Goal: Check status: Check status

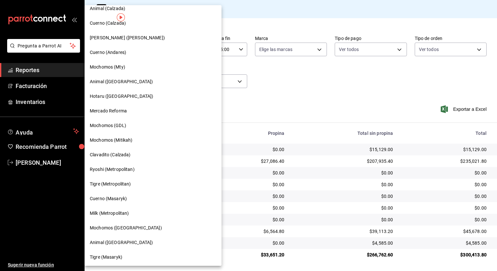
scroll to position [329, 0]
click at [111, 195] on span "Cuerno (Masaryk)" at bounding box center [108, 197] width 37 height 7
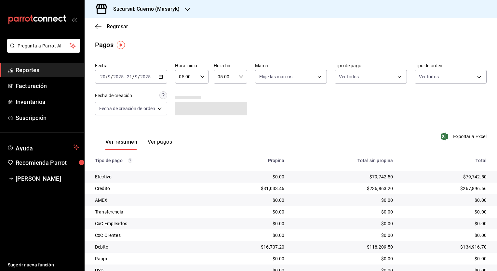
click at [159, 77] on icon "button" at bounding box center [160, 76] width 5 height 5
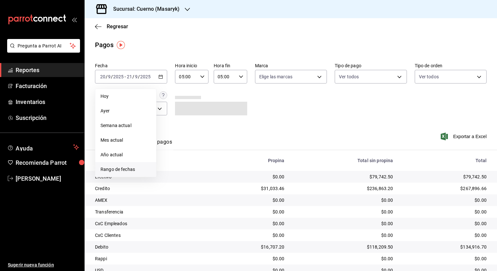
click at [124, 168] on span "Rango de fechas" at bounding box center [125, 169] width 50 height 7
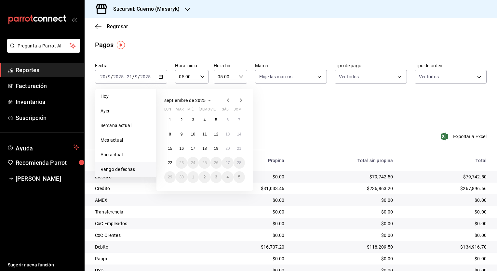
click at [227, 100] on icon "button" at bounding box center [228, 100] width 2 height 4
click at [241, 98] on icon "button" at bounding box center [241, 101] width 8 height 8
click at [173, 164] on button "18" at bounding box center [169, 163] width 11 height 12
click at [182, 164] on abbr "19" at bounding box center [181, 163] width 4 height 5
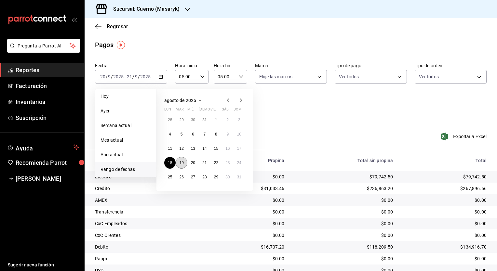
type input "00:00"
type input "23:59"
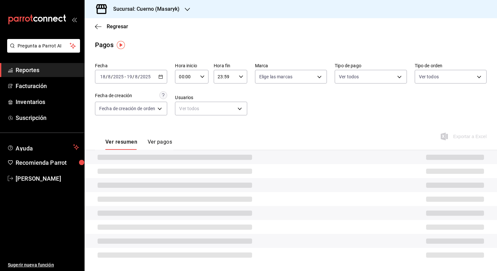
click at [198, 74] on div "00:00 Hora inicio" at bounding box center [191, 77] width 33 height 14
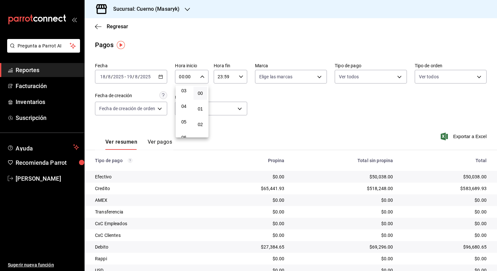
scroll to position [50, 0]
click at [184, 118] on button "05" at bounding box center [184, 120] width 14 height 13
type input "05:00"
click at [248, 75] on div at bounding box center [248, 135] width 497 height 271
click at [240, 77] on icon "button" at bounding box center [241, 76] width 5 height 5
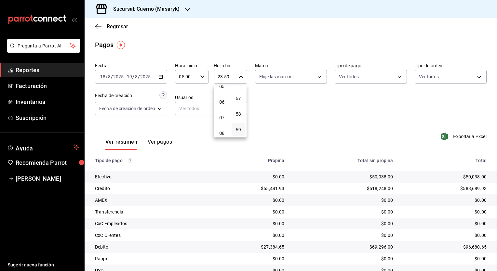
scroll to position [85, 0]
click at [222, 93] on button "05" at bounding box center [222, 86] width 14 height 13
click at [241, 91] on span "00" at bounding box center [238, 93] width 6 height 5
type input "05:00"
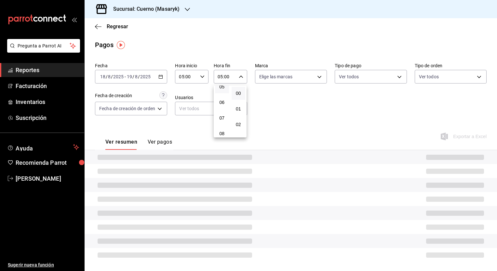
click at [320, 125] on div at bounding box center [248, 135] width 497 height 271
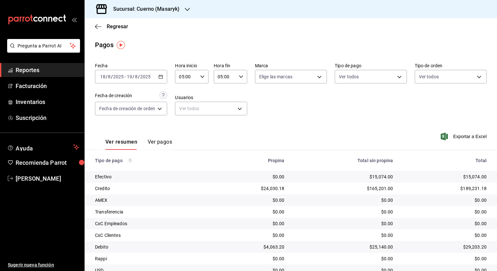
scroll to position [27, 0]
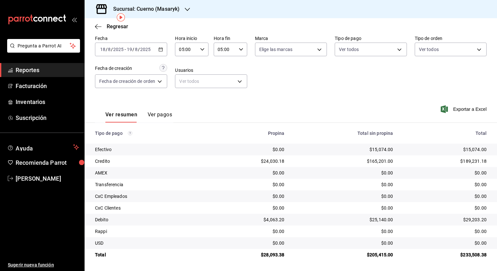
click at [241, 54] on div "05:00 Hora fin" at bounding box center [230, 50] width 33 height 14
click at [220, 69] on button "05" at bounding box center [222, 64] width 14 height 13
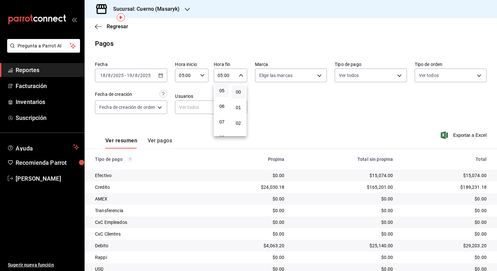
scroll to position [27, 0]
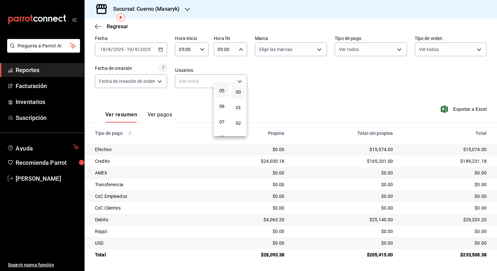
click at [285, 116] on div at bounding box center [248, 135] width 497 height 271
click at [163, 49] on \(Stroke\) "button" at bounding box center [161, 50] width 4 height 4
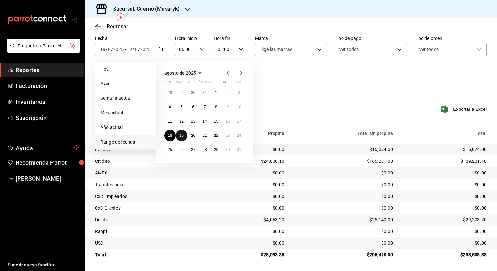
click at [177, 139] on button "19" at bounding box center [181, 136] width 11 height 12
click at [190, 138] on button "20" at bounding box center [192, 136] width 11 height 12
type input "00:00"
type input "23:59"
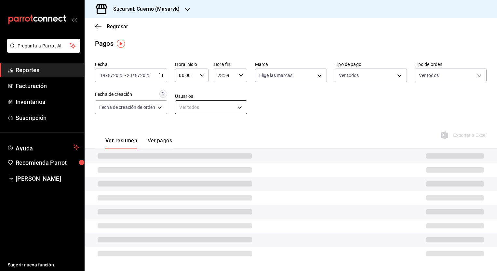
scroll to position [27, 0]
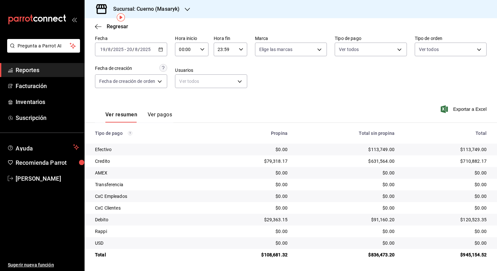
click at [196, 48] on input "00:00" at bounding box center [186, 49] width 22 height 13
click at [189, 89] on button "05" at bounding box center [184, 89] width 14 height 13
type input "05:00"
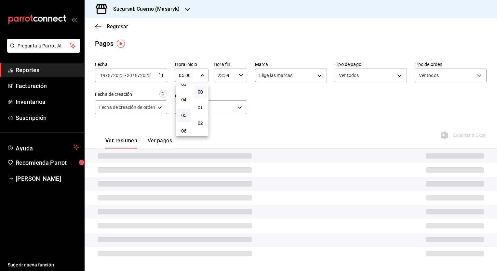
scroll to position [1, 0]
click at [239, 77] on div at bounding box center [248, 135] width 497 height 271
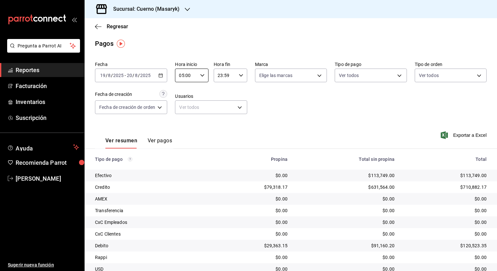
click at [239, 77] on icon "button" at bounding box center [241, 75] width 5 height 5
click at [224, 97] on button "05" at bounding box center [222, 99] width 14 height 13
click at [238, 92] on span "00" at bounding box center [238, 91] width 6 height 5
type input "05:00"
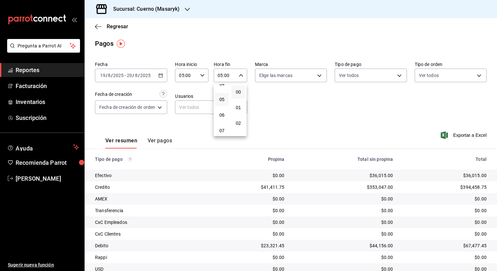
click at [319, 135] on div at bounding box center [248, 135] width 497 height 271
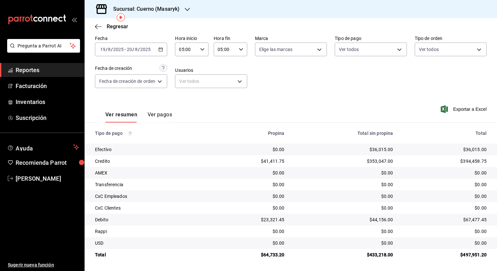
scroll to position [27, 0]
click at [158, 12] on h3 "Sucursal: Cuerno (Masaryk)" at bounding box center [144, 9] width 72 height 8
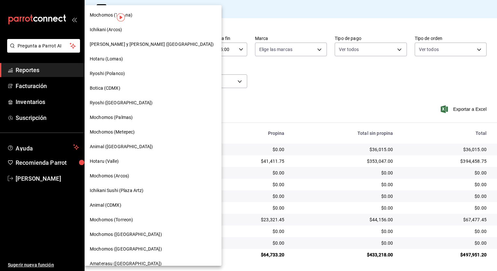
click at [136, 100] on div "Ryoshi ([GEOGRAPHIC_DATA])" at bounding box center [153, 102] width 126 height 7
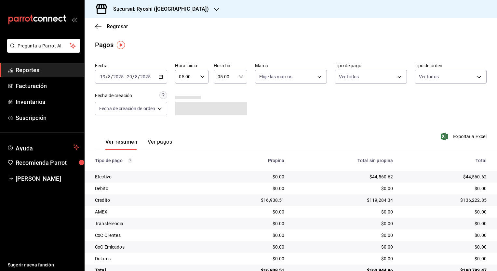
click at [167, 76] on div "[DATE] [DATE] - [DATE] [DATE]" at bounding box center [131, 77] width 72 height 14
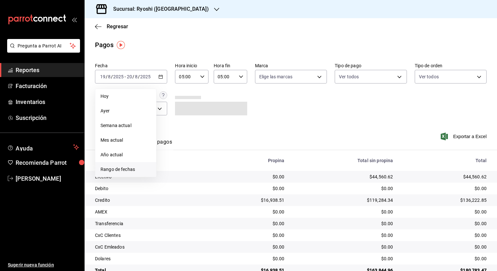
click at [121, 166] on span "Rango de fechas" at bounding box center [125, 169] width 50 height 7
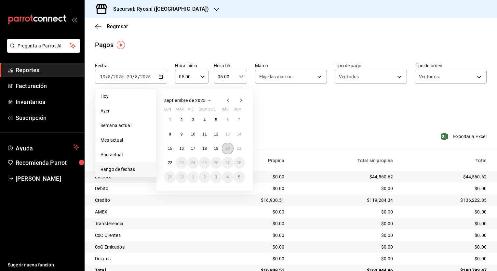
click at [229, 147] on abbr "20" at bounding box center [227, 148] width 4 height 5
click at [240, 148] on abbr "21" at bounding box center [239, 148] width 4 height 5
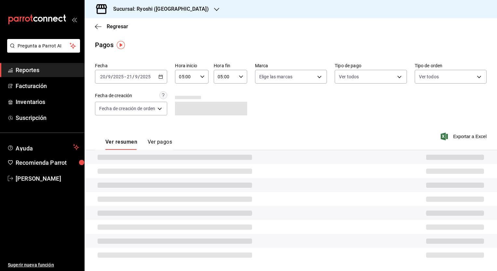
type input "00:00"
type input "23:59"
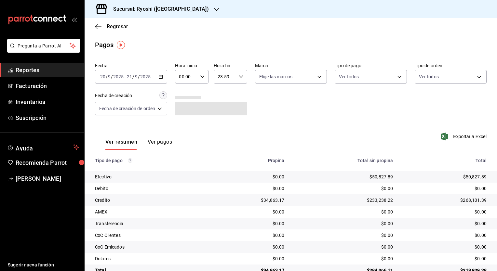
click at [205, 79] on div "00:00 Hora inicio" at bounding box center [191, 77] width 33 height 14
click at [185, 122] on span "05" at bounding box center [184, 119] width 6 height 5
type input "05:00"
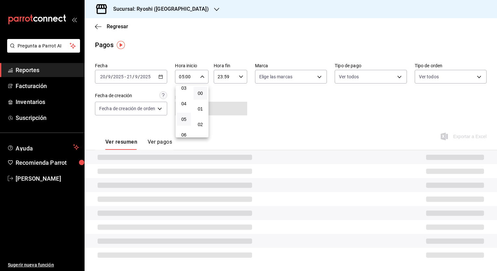
click at [236, 81] on div at bounding box center [248, 135] width 497 height 271
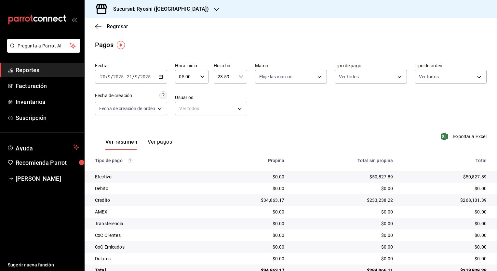
click at [236, 81] on div "23:59 Hora fin" at bounding box center [230, 77] width 33 height 14
click at [222, 130] on button "05" at bounding box center [222, 125] width 14 height 13
click at [241, 95] on span "00" at bounding box center [238, 93] width 6 height 5
type input "05:00"
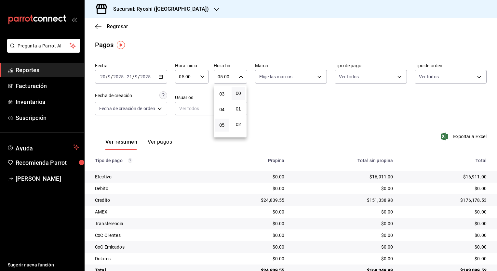
click at [295, 133] on div at bounding box center [248, 135] width 497 height 271
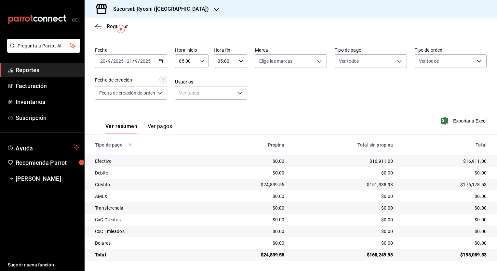
click at [295, 133] on div "Ver resumen Ver pagos Exportar a Excel" at bounding box center [291, 125] width 412 height 34
click at [179, 7] on div "Sucursal: Ryoshi ([GEOGRAPHIC_DATA])" at bounding box center [156, 9] width 132 height 18
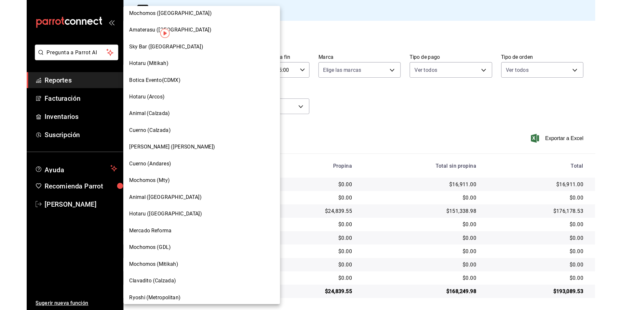
scroll to position [329, 0]
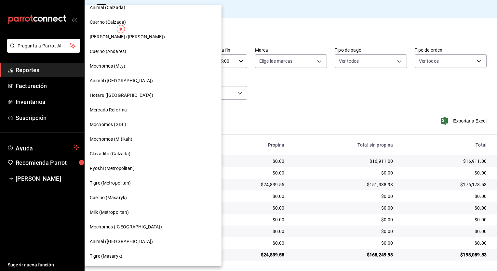
click at [117, 199] on span "Cuerno (Masaryk)" at bounding box center [108, 197] width 37 height 7
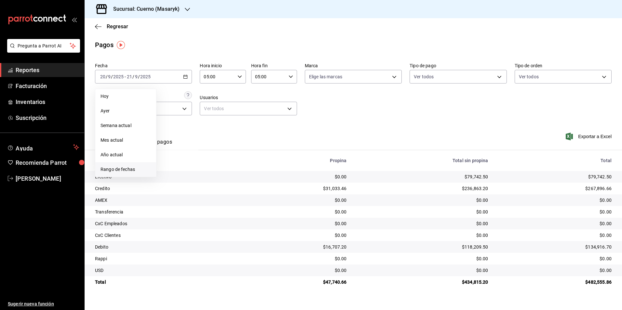
click at [127, 164] on li "Rango de fechas" at bounding box center [125, 169] width 61 height 15
click at [203, 151] on abbr "18" at bounding box center [204, 148] width 4 height 5
click at [217, 151] on abbr "19" at bounding box center [216, 148] width 4 height 5
type input "00:00"
type input "23:59"
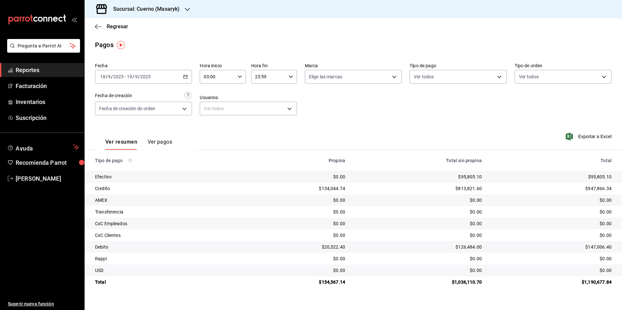
click at [242, 76] on div "00:00 Hora inicio" at bounding box center [223, 77] width 46 height 14
click at [213, 124] on button "05" at bounding box center [211, 128] width 20 height 13
type input "05:00"
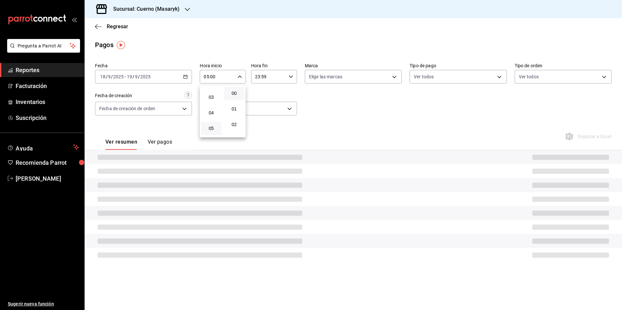
click at [288, 74] on div at bounding box center [311, 155] width 622 height 310
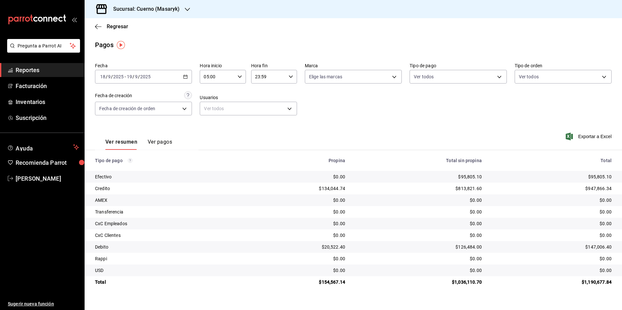
click at [293, 78] on div "23:59 Hora fin" at bounding box center [274, 77] width 46 height 14
click at [267, 102] on button "05" at bounding box center [262, 96] width 20 height 13
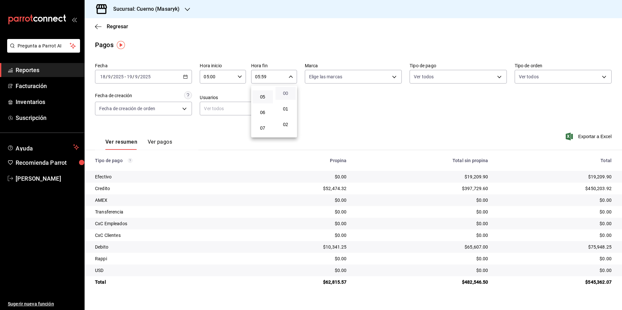
click at [288, 94] on span "00" at bounding box center [285, 93] width 13 height 5
type input "05:00"
click at [387, 101] on div at bounding box center [311, 155] width 622 height 310
click at [184, 76] on icon "button" at bounding box center [185, 76] width 5 height 5
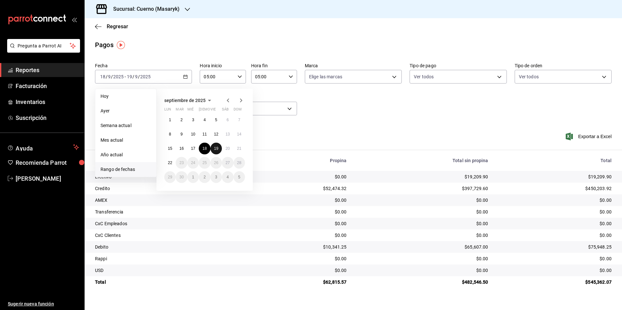
click at [213, 147] on button "19" at bounding box center [215, 149] width 11 height 12
click at [225, 149] on button "20" at bounding box center [227, 149] width 11 height 12
type input "00:00"
type input "23:59"
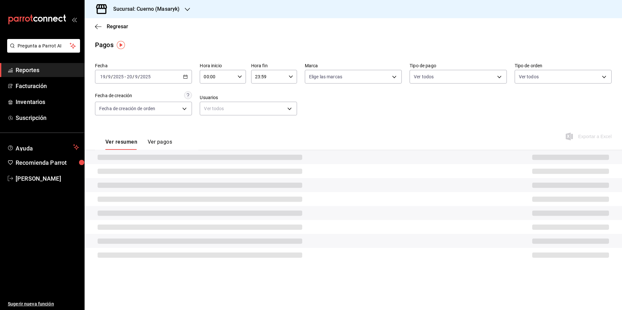
click at [240, 79] on icon "button" at bounding box center [239, 76] width 5 height 5
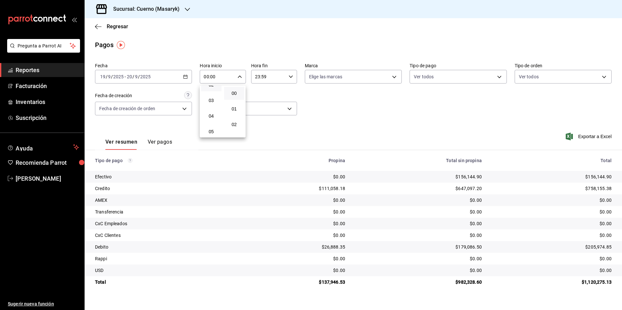
scroll to position [40, 0]
click at [215, 126] on button "05" at bounding box center [211, 130] width 20 height 13
type input "05:00"
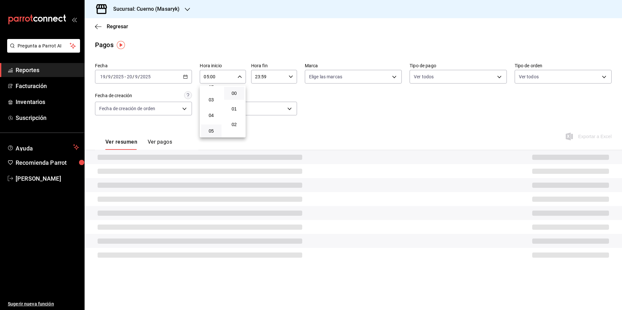
click at [278, 77] on div at bounding box center [311, 155] width 622 height 310
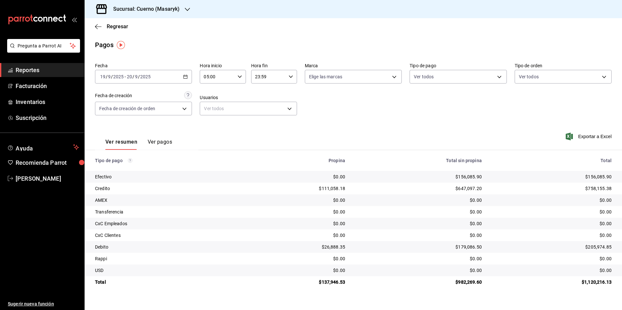
click at [290, 77] on \(Stroke\) "button" at bounding box center [291, 76] width 4 height 2
click at [264, 109] on span "05" at bounding box center [262, 107] width 13 height 5
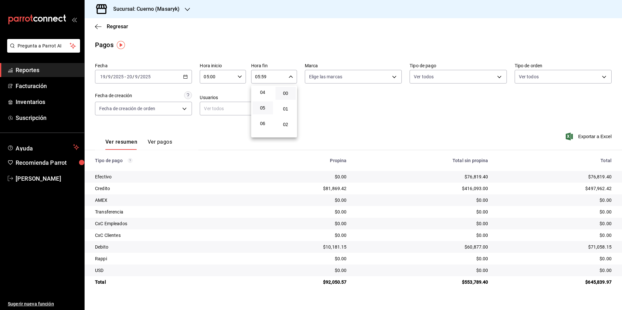
click at [289, 88] on button "00" at bounding box center [285, 93] width 20 height 13
type input "05:00"
click at [373, 84] on div at bounding box center [311, 155] width 622 height 310
click at [235, 26] on div "Regresar" at bounding box center [353, 26] width 537 height 17
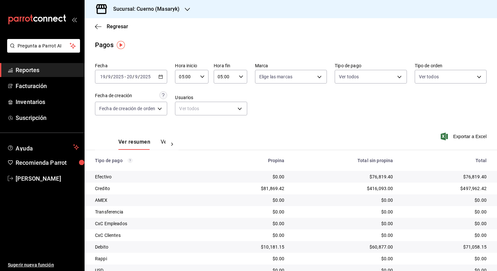
click at [254, 36] on main "Regresar Pagos Fecha [DATE] [DATE] - [DATE] [DATE] Hora inicio 05:00 Hora inici…" at bounding box center [291, 158] width 412 height 280
click at [174, 8] on h3 "Sucursal: Cuerno (Masaryk)" at bounding box center [144, 9] width 72 height 8
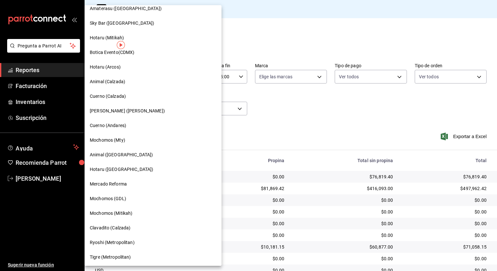
scroll to position [254, 0]
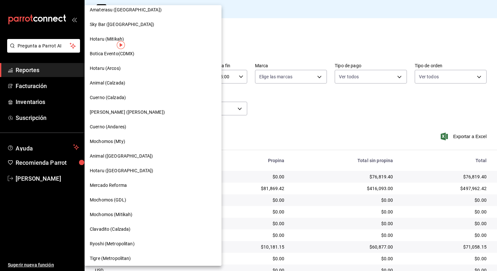
click at [117, 98] on span "Cuerno (Calzada)" at bounding box center [108, 97] width 36 height 7
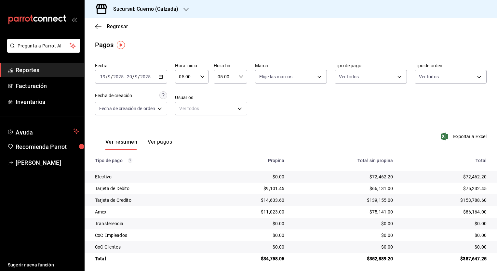
click at [162, 73] on div "[DATE] [DATE] - [DATE] [DATE]" at bounding box center [131, 77] width 72 height 14
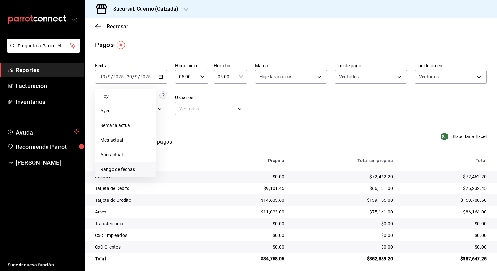
click at [131, 167] on span "Rango de fechas" at bounding box center [125, 169] width 50 height 7
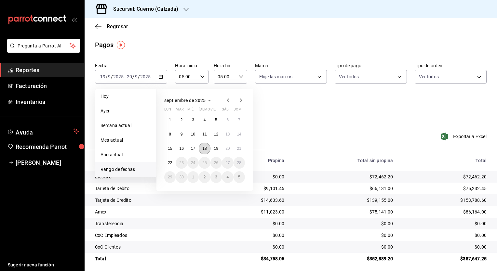
click at [203, 149] on abbr "18" at bounding box center [204, 148] width 4 height 5
click at [216, 148] on abbr "19" at bounding box center [216, 148] width 4 height 5
type input "00:00"
type input "23:59"
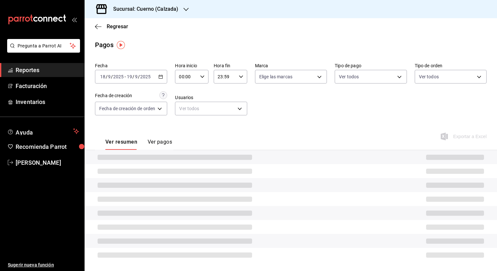
click at [201, 79] on div "00:00 Hora inicio" at bounding box center [191, 77] width 33 height 14
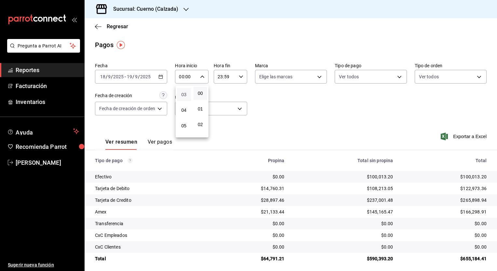
scroll to position [57, 0]
click at [183, 117] on span "05" at bounding box center [184, 113] width 6 height 5
type input "05:00"
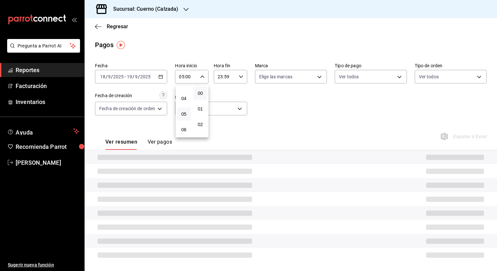
click at [234, 78] on div at bounding box center [248, 135] width 497 height 271
click at [240, 78] on icon "button" at bounding box center [241, 76] width 5 height 5
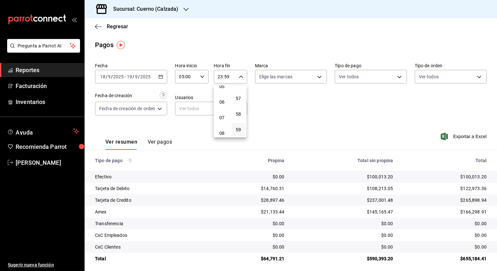
scroll to position [80, 0]
click at [221, 93] on span "05" at bounding box center [222, 90] width 6 height 5
click at [240, 96] on span "00" at bounding box center [238, 93] width 6 height 5
type input "05:00"
click at [285, 126] on div at bounding box center [248, 135] width 497 height 271
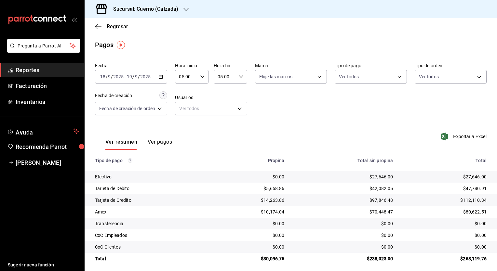
click at [319, 137] on div "Ver resumen Ver pagos Exportar a Excel" at bounding box center [291, 140] width 412 height 34
click at [345, 183] on td "$42,082.05" at bounding box center [344, 189] width 109 height 12
click at [156, 9] on h3 "Sucursal: Cuerno (Calzada)" at bounding box center [143, 9] width 70 height 8
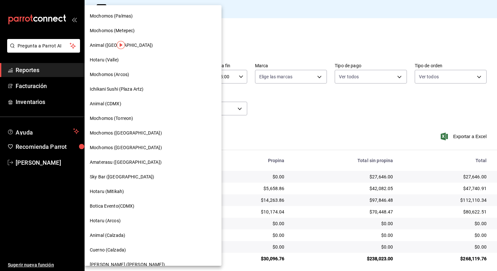
scroll to position [102, 0]
click at [111, 100] on span "Animal (CDMX)" at bounding box center [106, 103] width 32 height 7
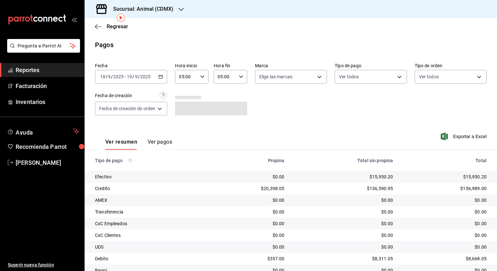
scroll to position [27, 0]
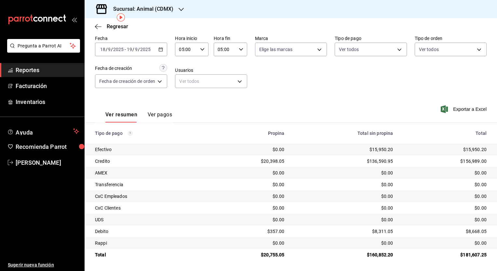
click at [161, 51] on \(Stroke\) "button" at bounding box center [161, 50] width 4 height 4
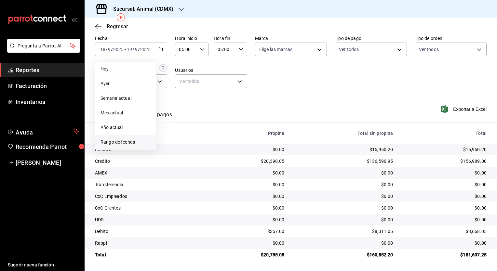
click at [130, 139] on span "Rango de fechas" at bounding box center [125, 142] width 50 height 7
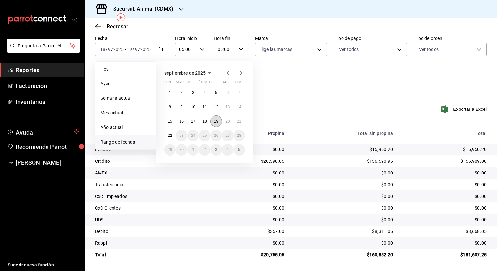
click at [218, 122] on abbr "19" at bounding box center [216, 121] width 4 height 5
click at [225, 121] on abbr "20" at bounding box center [227, 121] width 4 height 5
type input "00:00"
type input "23:59"
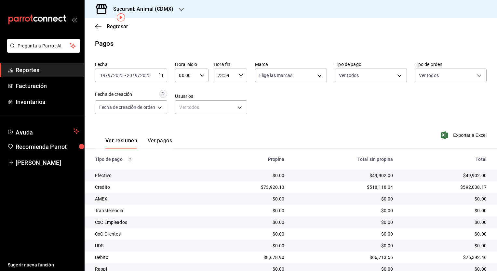
scroll to position [27, 0]
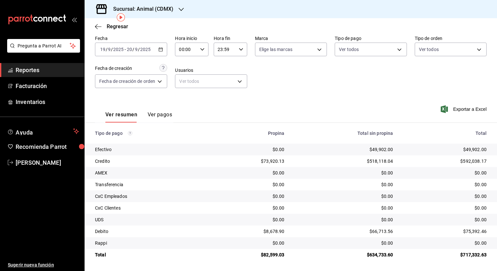
click at [199, 48] on div "00:00 Hora inicio" at bounding box center [191, 50] width 33 height 14
click at [186, 93] on button "05" at bounding box center [184, 88] width 14 height 13
type input "05:00"
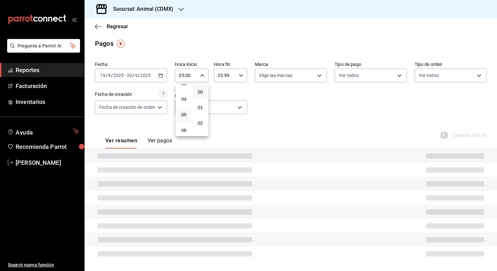
click at [231, 77] on div at bounding box center [248, 135] width 497 height 271
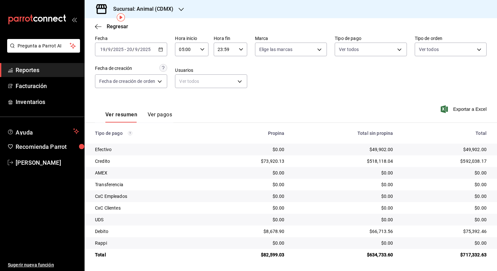
click at [234, 56] on div "23:59 Hora fin" at bounding box center [230, 50] width 33 height 14
click at [223, 73] on button "05" at bounding box center [222, 67] width 14 height 13
click at [239, 94] on span "00" at bounding box center [238, 91] width 6 height 5
type input "05:00"
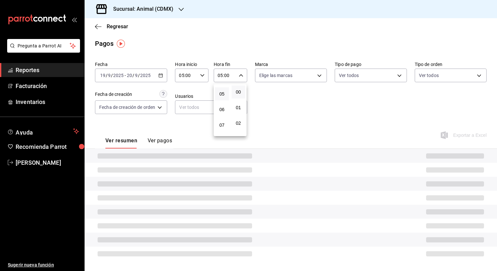
scroll to position [27, 0]
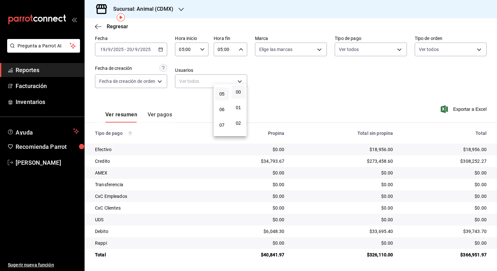
click at [269, 98] on div at bounding box center [248, 135] width 497 height 271
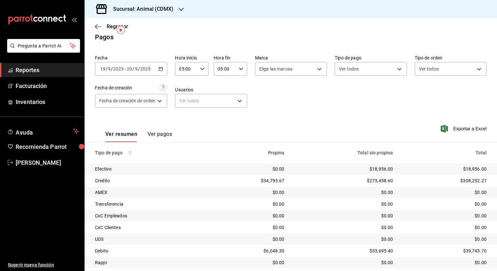
scroll to position [7, 0]
click at [157, 71] on div "[DATE] [DATE] - [DATE] [DATE]" at bounding box center [131, 70] width 72 height 14
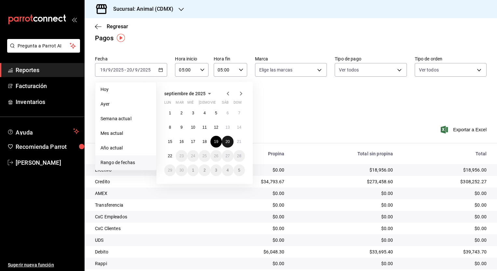
click at [230, 144] on button "20" at bounding box center [227, 142] width 11 height 12
click at [239, 144] on button "21" at bounding box center [238, 142] width 11 height 12
type input "00:00"
type input "23:59"
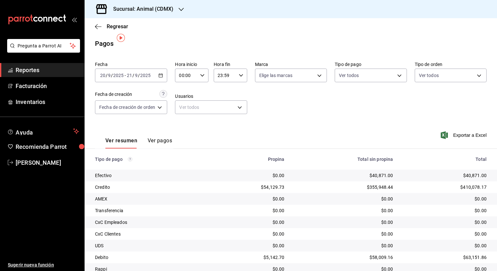
scroll to position [7, 0]
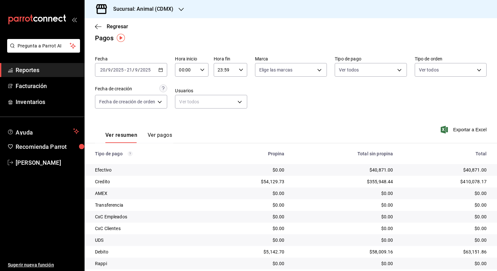
click at [198, 81] on div "Fecha [DATE] [DATE] - [DATE] [DATE] Hora inicio 00:00 Hora inicio Hora fin 23:5…" at bounding box center [290, 84] width 391 height 63
click at [192, 72] on input "00:00" at bounding box center [186, 69] width 22 height 13
click at [183, 104] on span "05" at bounding box center [184, 104] width 6 height 5
type input "05:00"
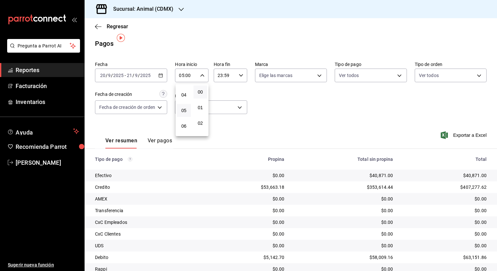
scroll to position [7, 0]
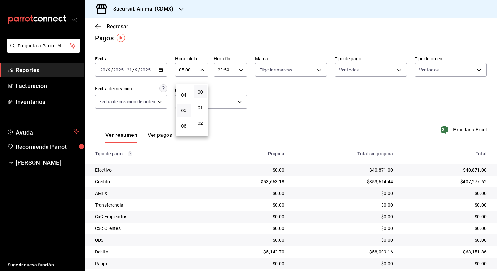
click at [225, 77] on div at bounding box center [248, 135] width 497 height 271
click at [230, 73] on input "23:59" at bounding box center [225, 69] width 22 height 13
click at [223, 103] on span "05" at bounding box center [222, 100] width 6 height 5
click at [239, 96] on button "00" at bounding box center [238, 91] width 14 height 13
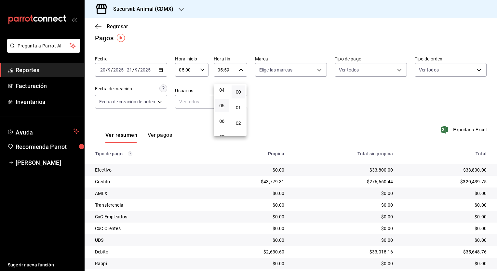
type input "05:00"
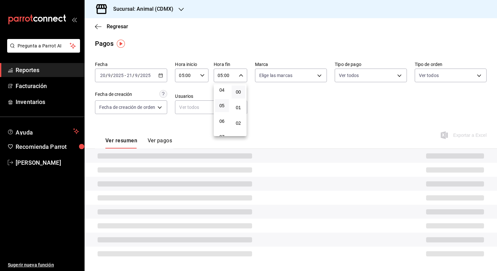
scroll to position [7, 0]
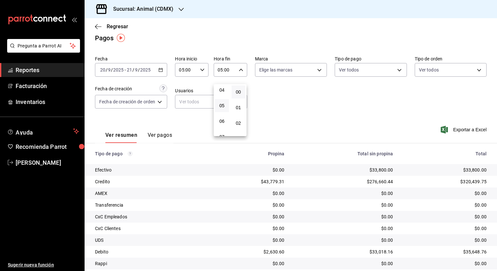
click at [270, 119] on div at bounding box center [248, 135] width 497 height 271
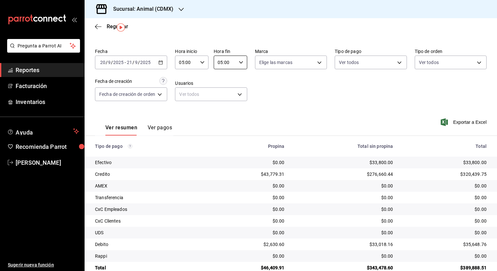
scroll to position [13, 0]
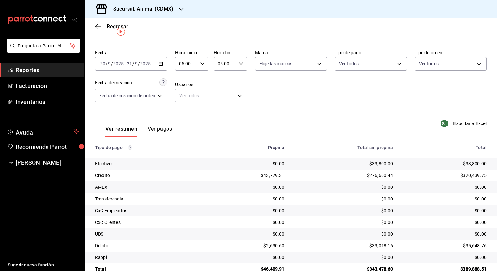
click at [142, 63] on input "2025" at bounding box center [145, 63] width 11 height 5
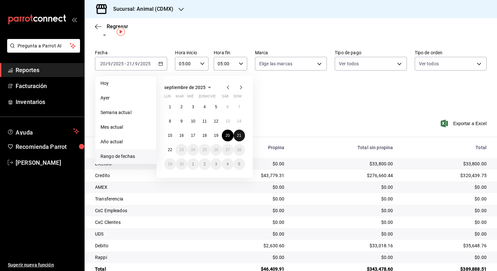
click at [239, 135] on abbr "21" at bounding box center [239, 135] width 4 height 5
click at [173, 149] on button "22" at bounding box center [169, 150] width 11 height 12
type input "00:00"
type input "23:59"
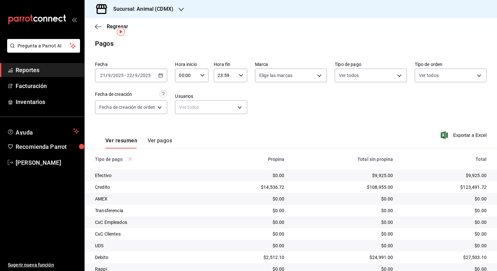
scroll to position [13, 0]
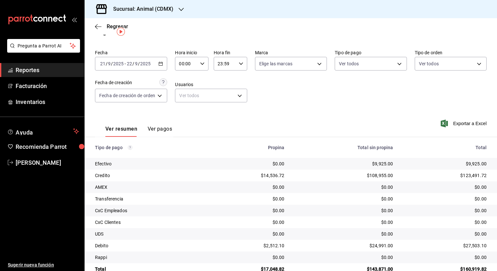
click at [195, 64] on input "00:00" at bounding box center [186, 63] width 22 height 13
click at [185, 89] on span "05" at bounding box center [184, 86] width 6 height 5
type input "05:00"
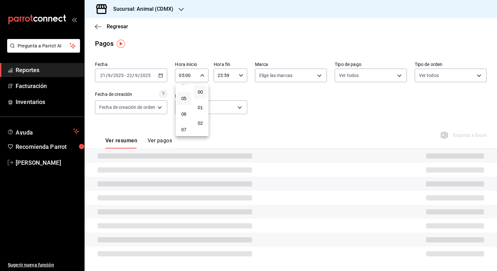
scroll to position [13, 0]
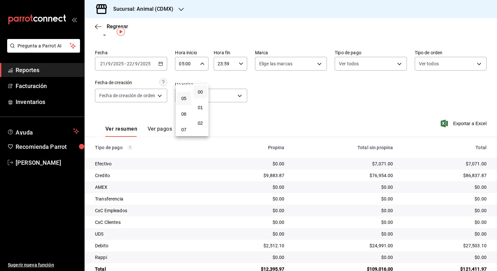
click at [233, 78] on div at bounding box center [248, 135] width 497 height 271
click at [232, 67] on input "23:59" at bounding box center [225, 63] width 22 height 13
click at [224, 93] on span "05" at bounding box center [222, 93] width 6 height 5
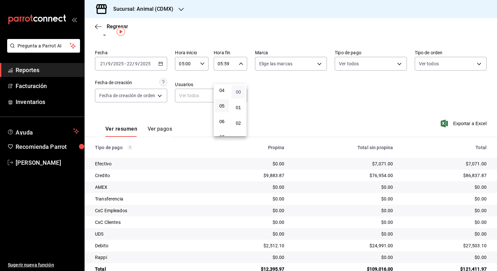
click at [236, 92] on span "00" at bounding box center [238, 91] width 6 height 5
type input "05:00"
click at [236, 91] on span "00" at bounding box center [238, 91] width 6 height 5
click at [286, 105] on div at bounding box center [248, 135] width 497 height 271
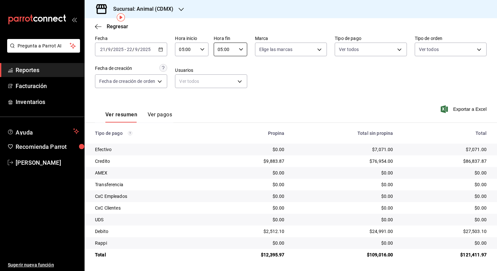
scroll to position [27, 0]
click at [312, 106] on div "Ver resumen Ver pagos Exportar a Excel" at bounding box center [291, 113] width 412 height 34
